Goal: Transaction & Acquisition: Purchase product/service

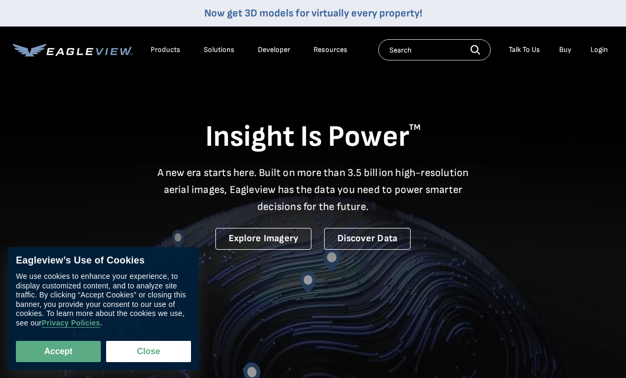
click at [606, 49] on div "Login" at bounding box center [598, 50] width 17 height 10
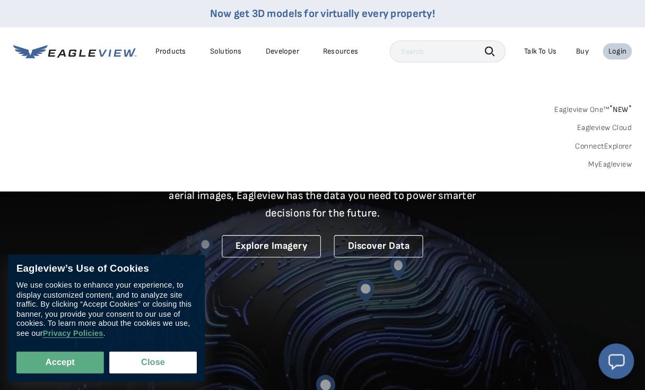
scroll to position [2, 0]
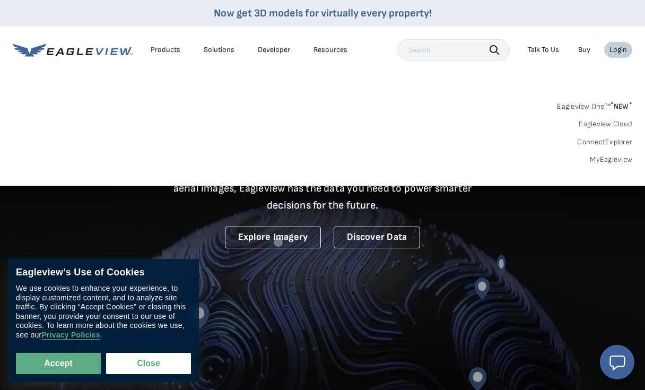
click at [55, 366] on button "Accept" at bounding box center [58, 363] width 85 height 21
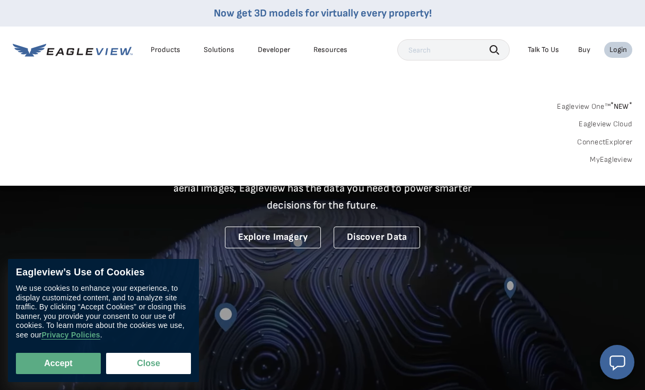
checkbox input "true"
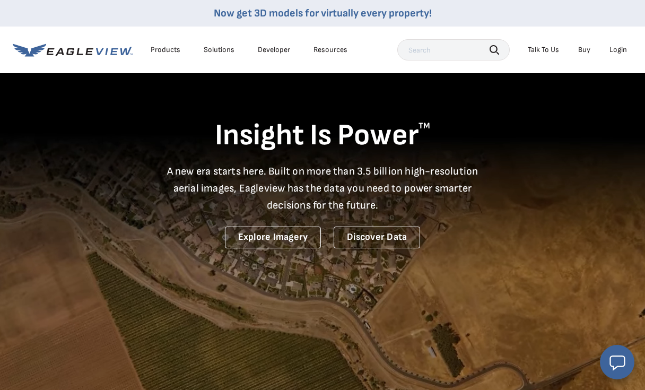
click at [620, 47] on div "Login" at bounding box center [617, 50] width 17 height 10
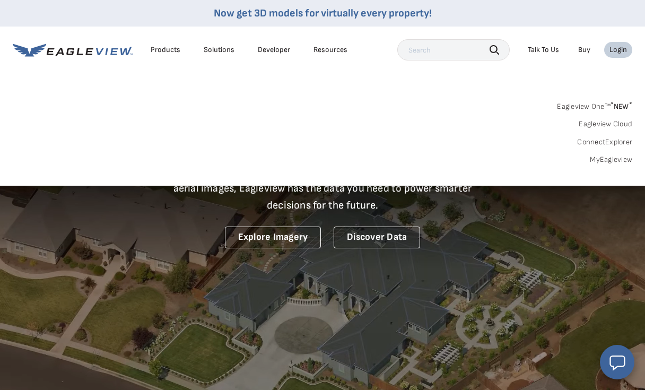
click at [616, 157] on link "MyEagleview" at bounding box center [611, 160] width 42 height 10
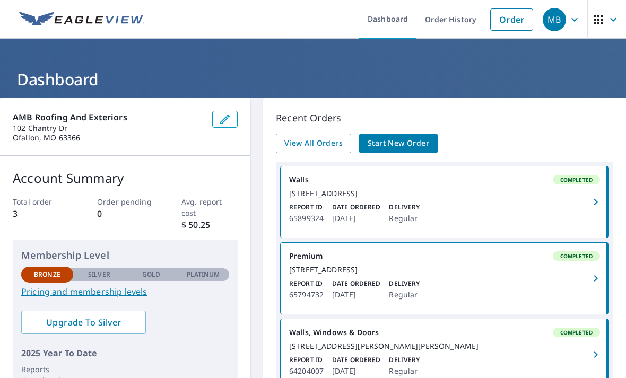
click at [511, 18] on link "Order" at bounding box center [511, 19] width 43 height 22
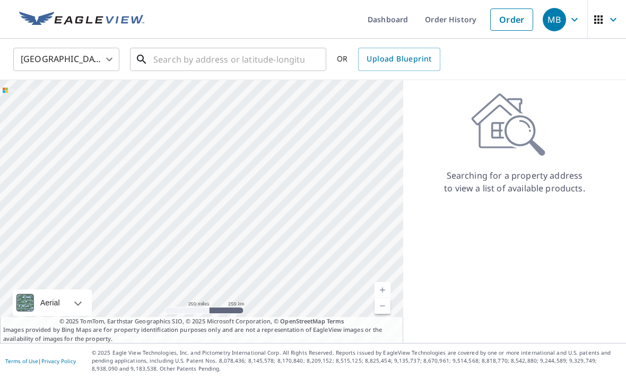
click at [219, 61] on input "text" at bounding box center [228, 60] width 151 height 30
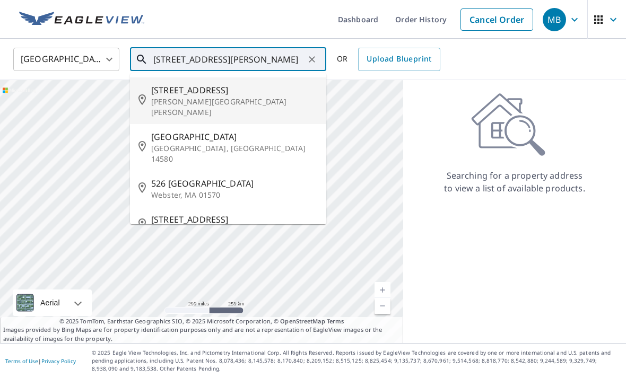
click at [220, 101] on p "[PERSON_NAME][GEOGRAPHIC_DATA][PERSON_NAME]" at bounding box center [234, 107] width 167 height 21
type input "[STREET_ADDRESS][PERSON_NAME][PERSON_NAME]"
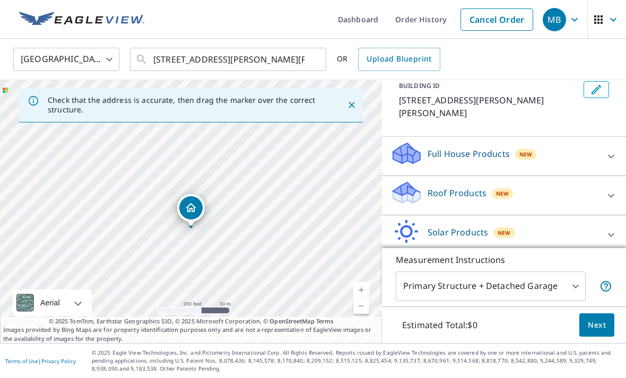
scroll to position [65, 0]
click at [611, 268] on icon at bounding box center [611, 274] width 13 height 13
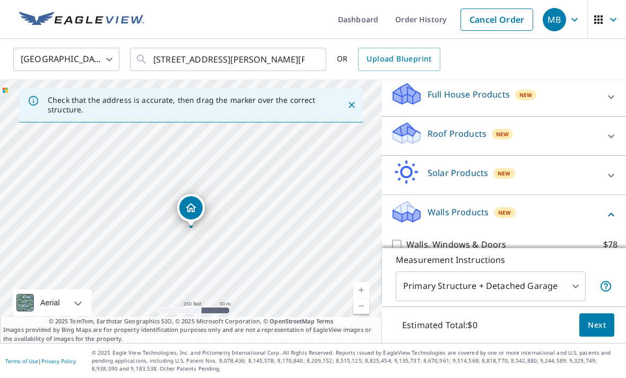
scroll to position [125, 0]
click at [399, 239] on input "Walls, Windows & Doors $78" at bounding box center [398, 245] width 16 height 13
checkbox input "true"
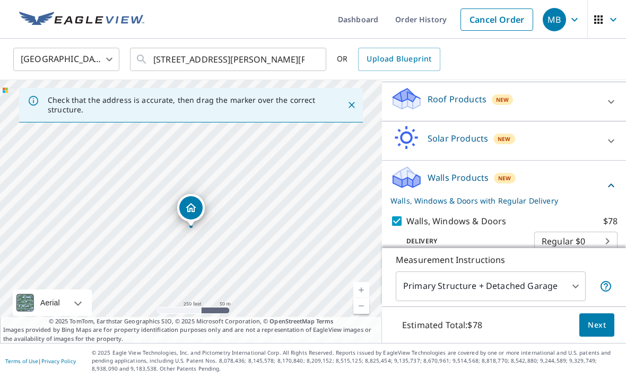
scroll to position [159, 0]
click at [606, 227] on body "MB MB Dashboard Order History Cancel Order MB [GEOGRAPHIC_DATA] [GEOGRAPHIC_DAT…" at bounding box center [313, 189] width 626 height 378
click at [608, 227] on ul "Regular $0" at bounding box center [575, 228] width 83 height 28
click at [267, 13] on div at bounding box center [313, 189] width 626 height 378
click at [402, 268] on input "Walls $40" at bounding box center [398, 274] width 16 height 13
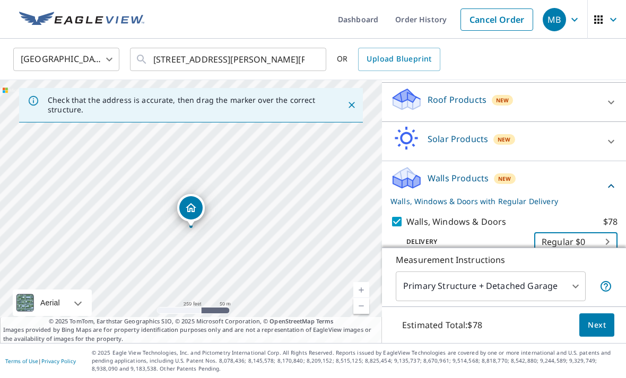
checkbox input "true"
checkbox input "false"
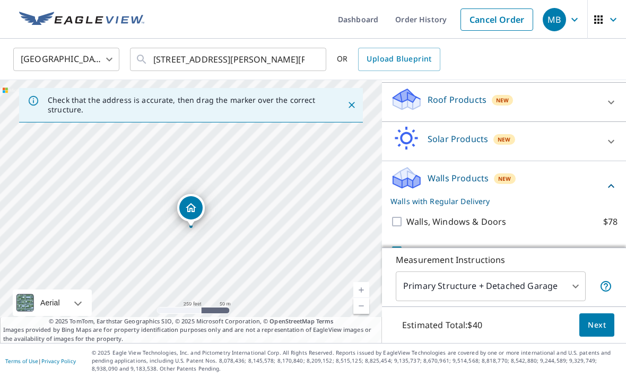
scroll to position [34, 0]
click at [580, 287] on body "MB MB Dashboard Order History Cancel Order MB [GEOGRAPHIC_DATA] [GEOGRAPHIC_DAT…" at bounding box center [313, 189] width 626 height 378
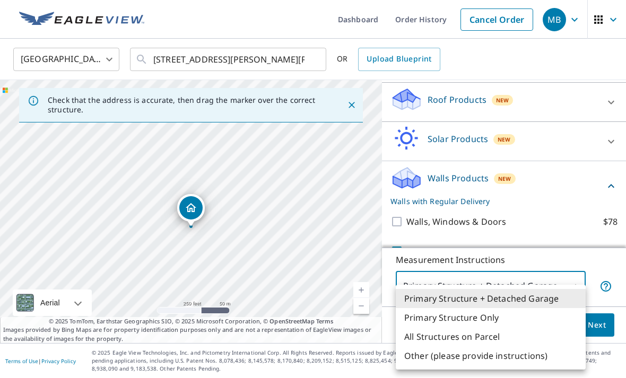
click at [476, 320] on li "Primary Structure Only" at bounding box center [491, 317] width 190 height 19
type input "2"
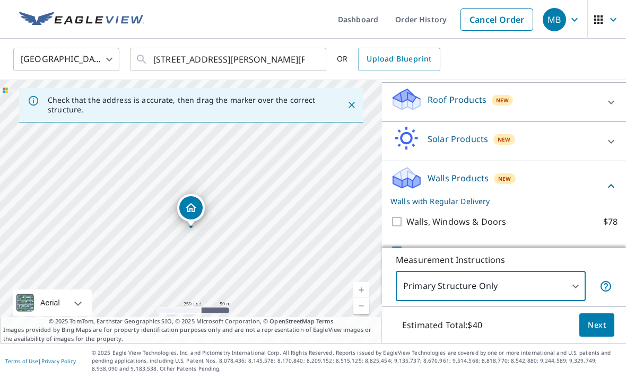
click at [601, 322] on span "Next" at bounding box center [597, 325] width 18 height 13
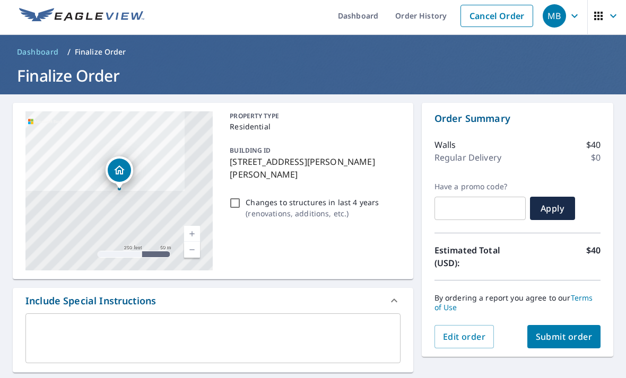
scroll to position [4, 0]
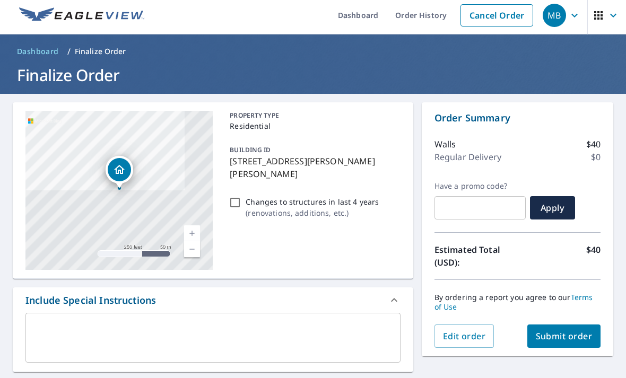
click at [565, 330] on span "Submit order" at bounding box center [564, 336] width 57 height 12
